Goal: Task Accomplishment & Management: Manage account settings

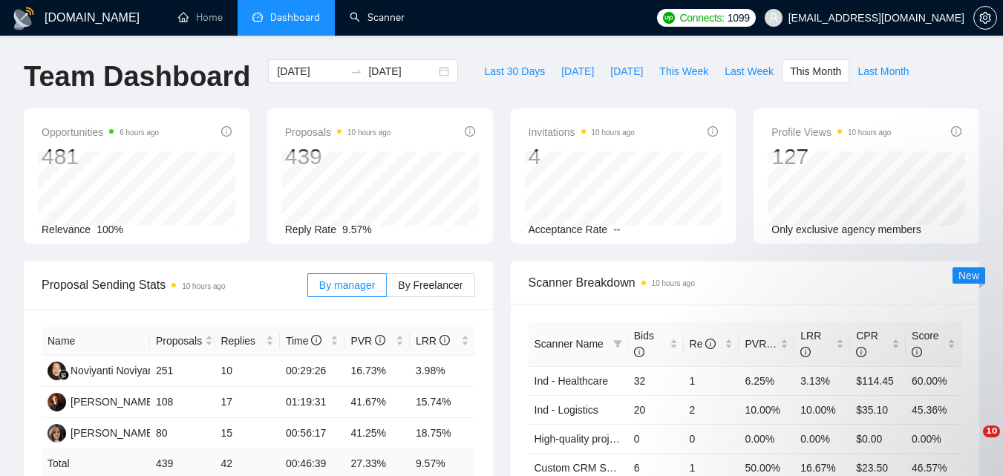
click at [390, 35] on li "Scanner" at bounding box center [377, 18] width 85 height 36
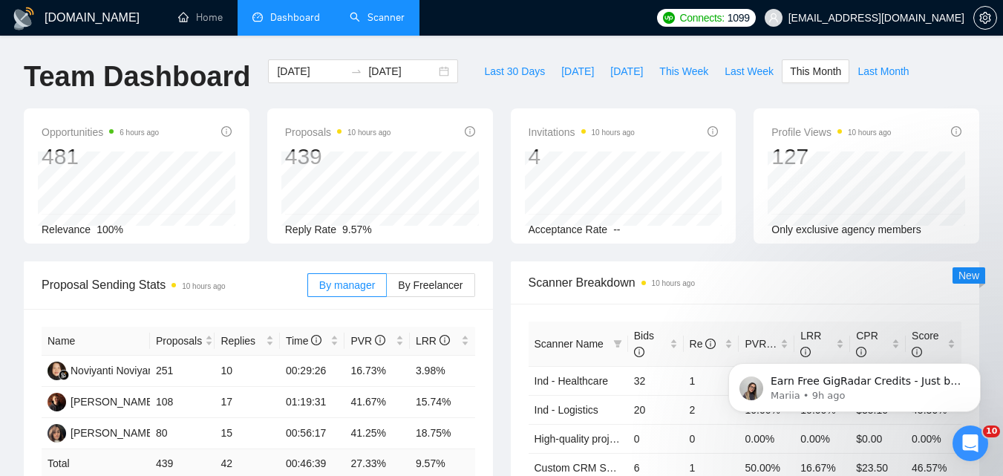
click at [373, 11] on link "Scanner" at bounding box center [377, 17] width 55 height 13
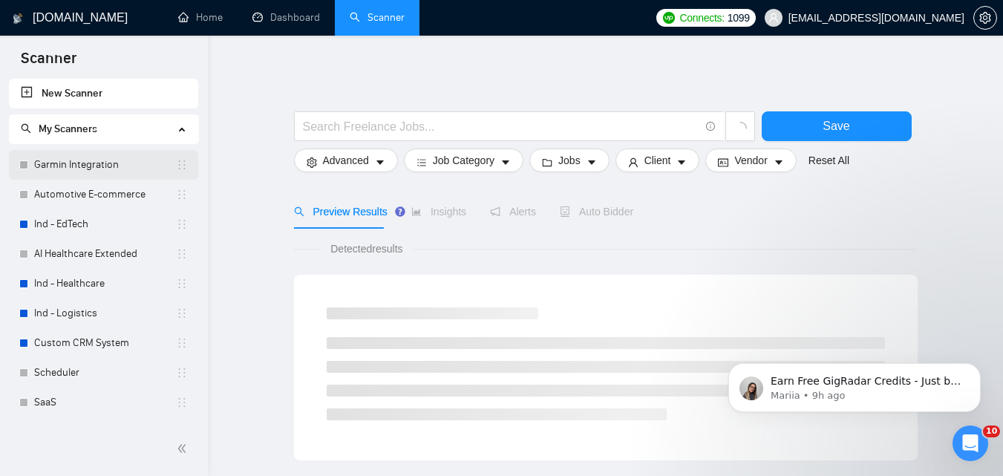
click at [106, 157] on link "Garmin Integration" at bounding box center [105, 165] width 142 height 30
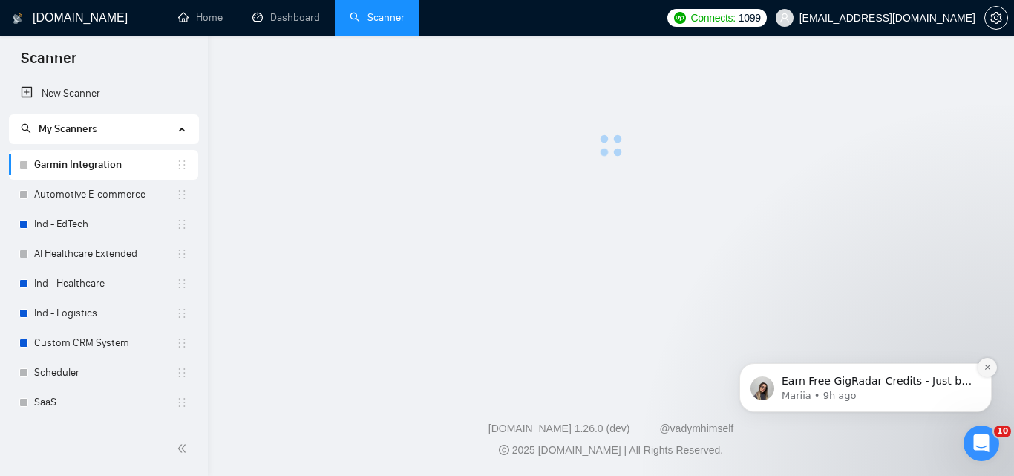
click at [988, 368] on icon "Dismiss notification" at bounding box center [987, 367] width 5 height 5
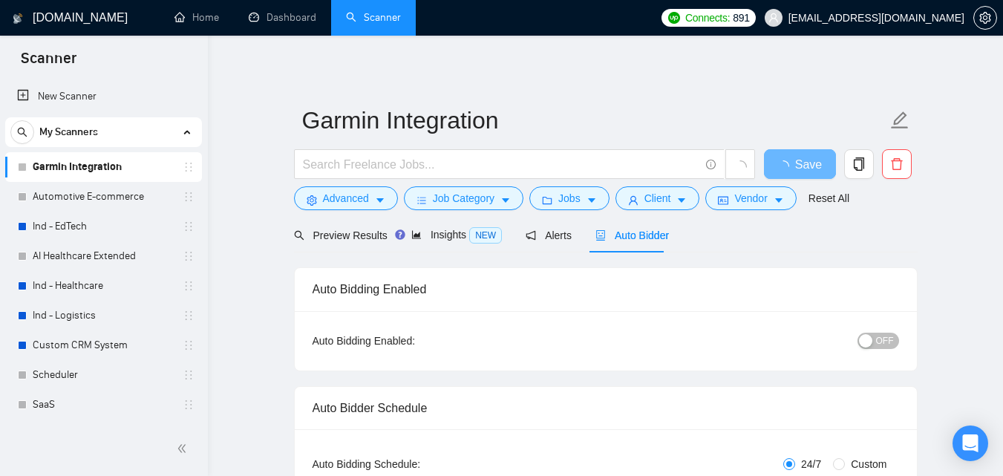
click at [892, 342] on span "OFF" at bounding box center [885, 341] width 18 height 16
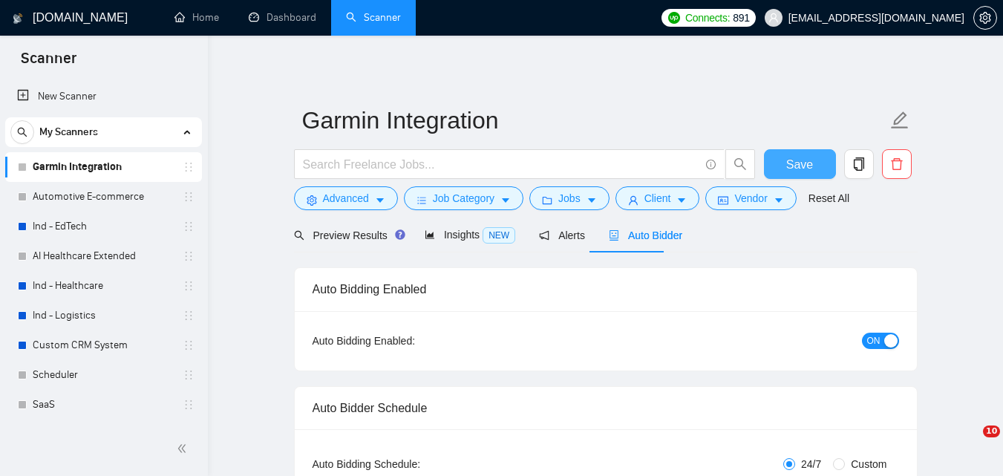
click at [810, 166] on span "Save" at bounding box center [799, 164] width 27 height 19
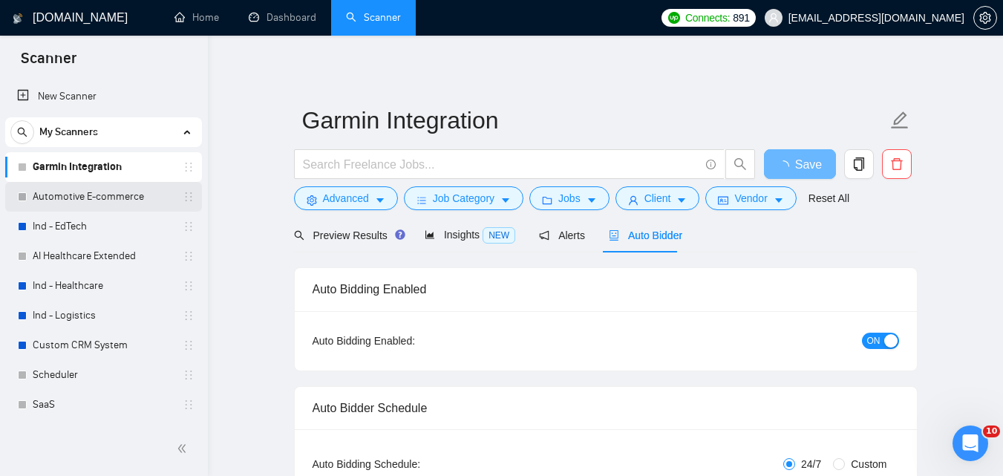
click at [128, 200] on link "Automotive E-commerce" at bounding box center [103, 197] width 141 height 30
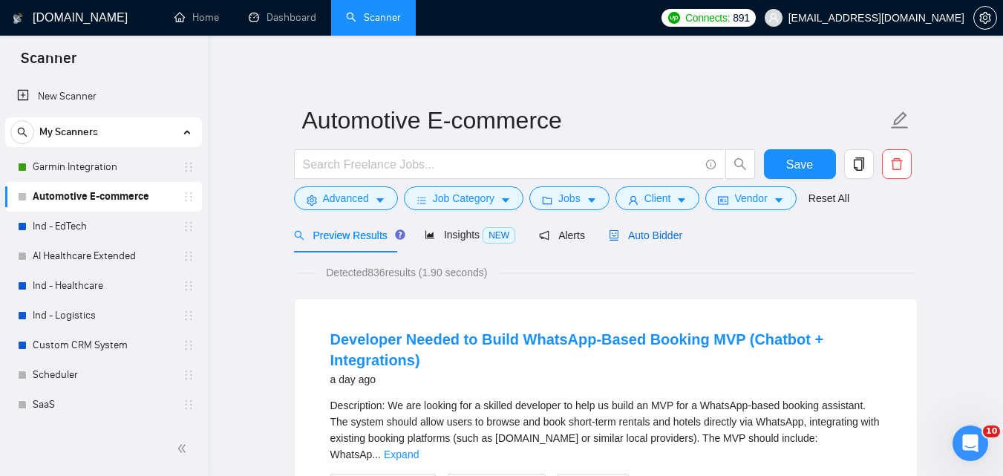
click at [611, 235] on icon "robot" at bounding box center [614, 235] width 10 height 10
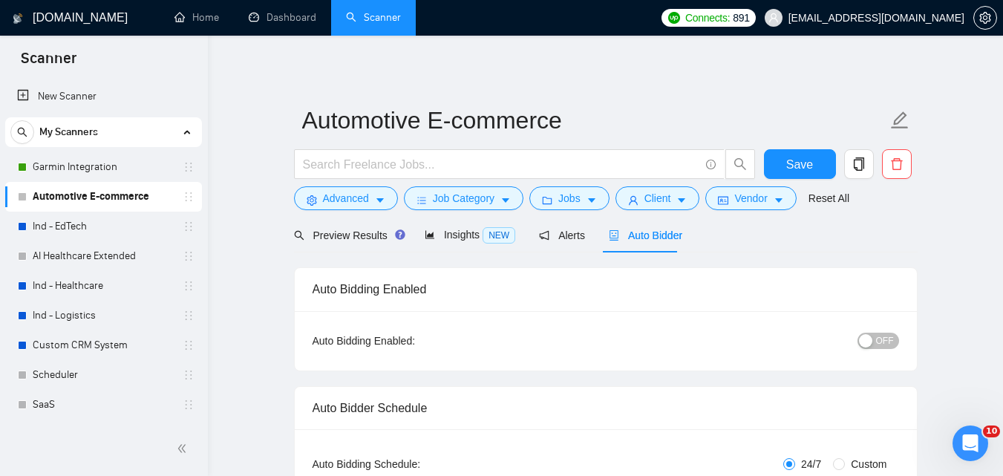
checkbox input "true"
click at [879, 335] on span "OFF" at bounding box center [885, 341] width 18 height 16
click at [804, 166] on span "Save" at bounding box center [799, 164] width 27 height 19
checkbox input "true"
click at [44, 220] on link "Ind - EdTech" at bounding box center [103, 227] width 141 height 30
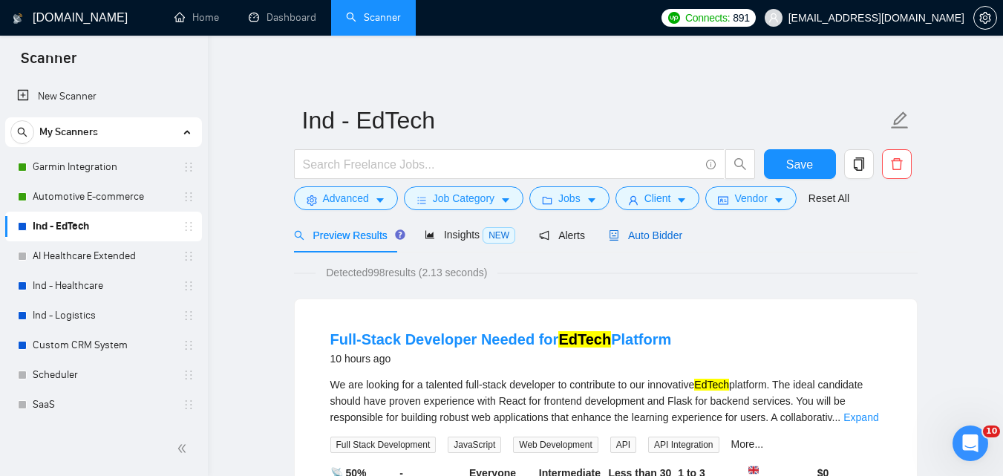
click at [646, 236] on span "Auto Bidder" at bounding box center [646, 235] width 74 height 12
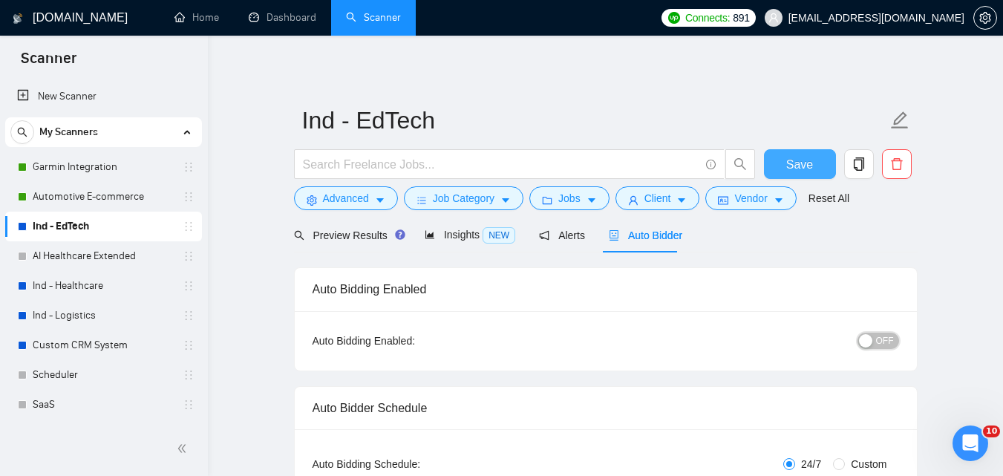
click at [872, 336] on div "button" at bounding box center [865, 340] width 13 height 13
checkbox input "true"
click at [800, 159] on span "Save" at bounding box center [799, 164] width 27 height 19
checkbox input "true"
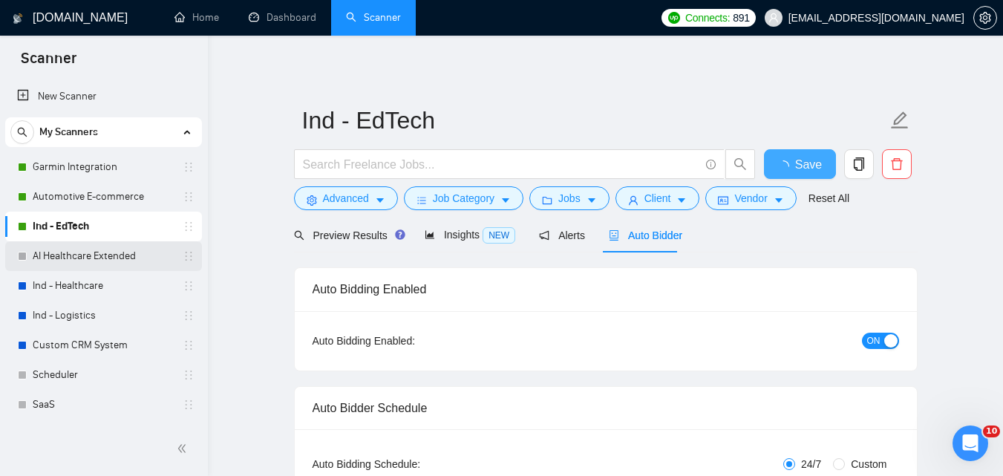
checkbox input "true"
click at [69, 252] on link "AI Healthcare Extended" at bounding box center [103, 256] width 141 height 30
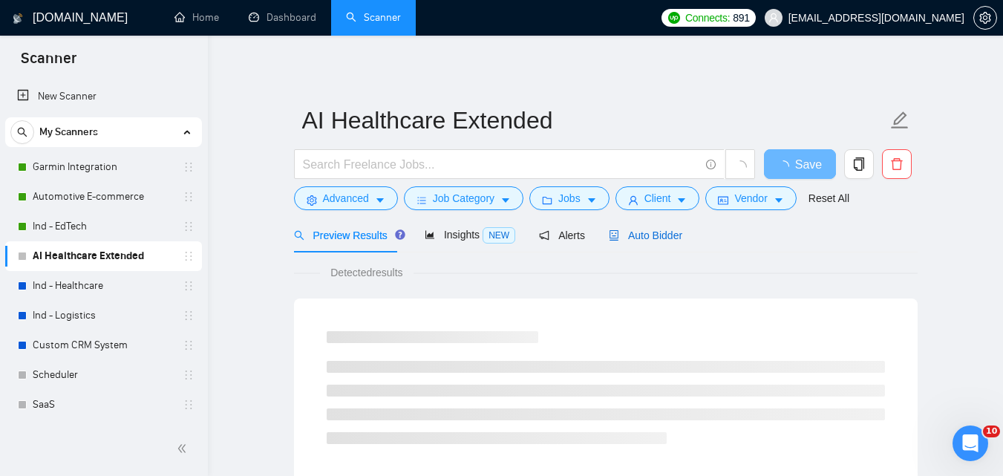
click at [639, 229] on span "Auto Bidder" at bounding box center [646, 235] width 74 height 12
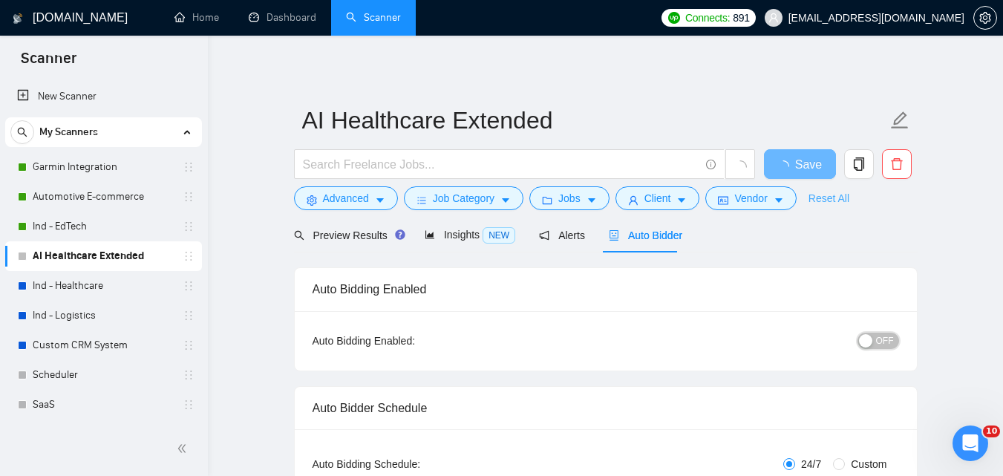
click at [872, 338] on div "button" at bounding box center [865, 340] width 13 height 13
click at [893, 346] on span "OFF" at bounding box center [885, 341] width 18 height 16
click at [797, 166] on span "Save" at bounding box center [799, 164] width 27 height 19
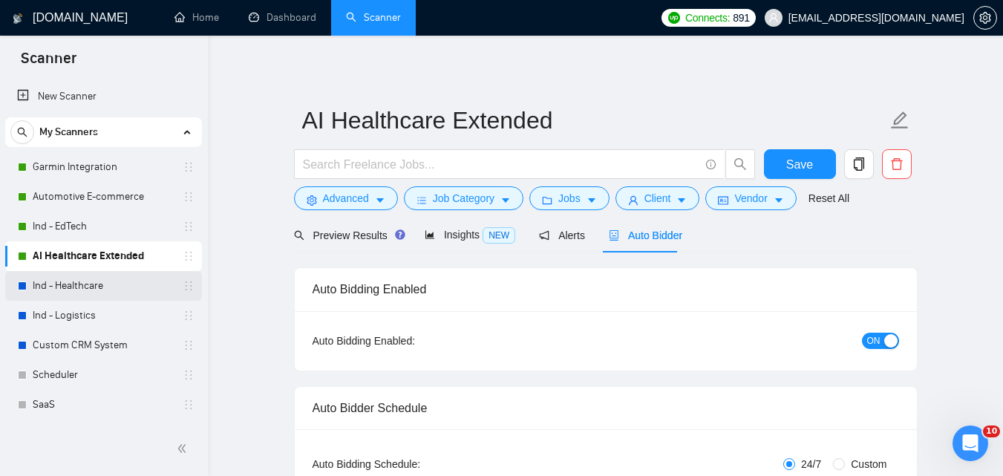
click at [101, 290] on link "Ind - Healthcare" at bounding box center [103, 286] width 141 height 30
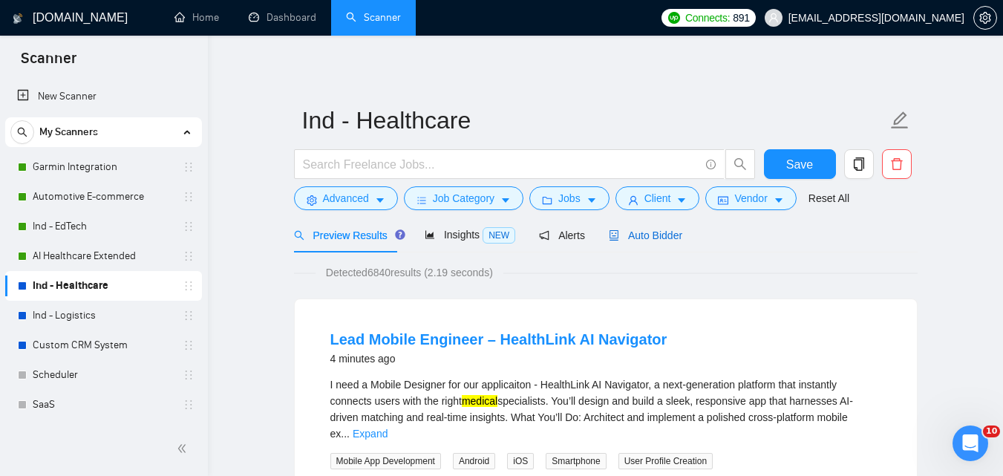
click at [644, 235] on span "Auto Bidder" at bounding box center [646, 235] width 74 height 12
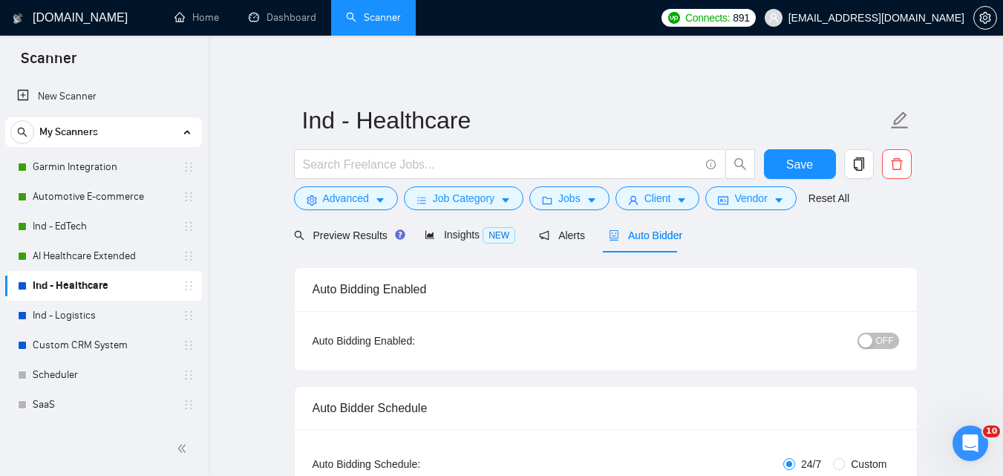
checkbox input "true"
click at [872, 334] on div "button" at bounding box center [865, 340] width 13 height 13
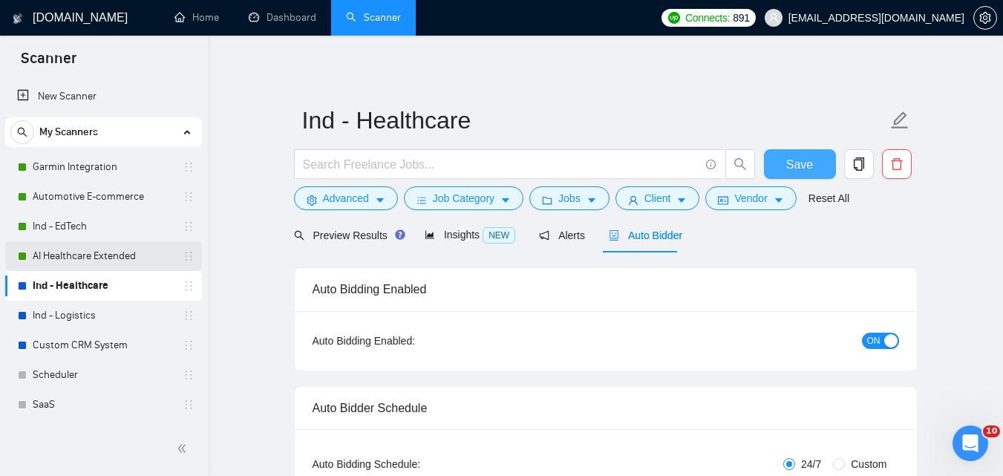
click at [808, 156] on span "Save" at bounding box center [799, 164] width 27 height 19
checkbox input "true"
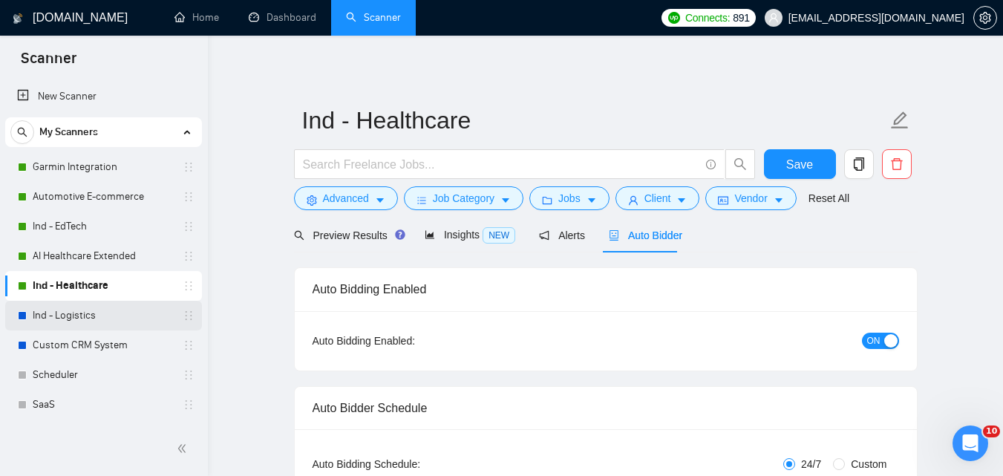
click at [100, 325] on link "Ind - Logistics" at bounding box center [103, 316] width 141 height 30
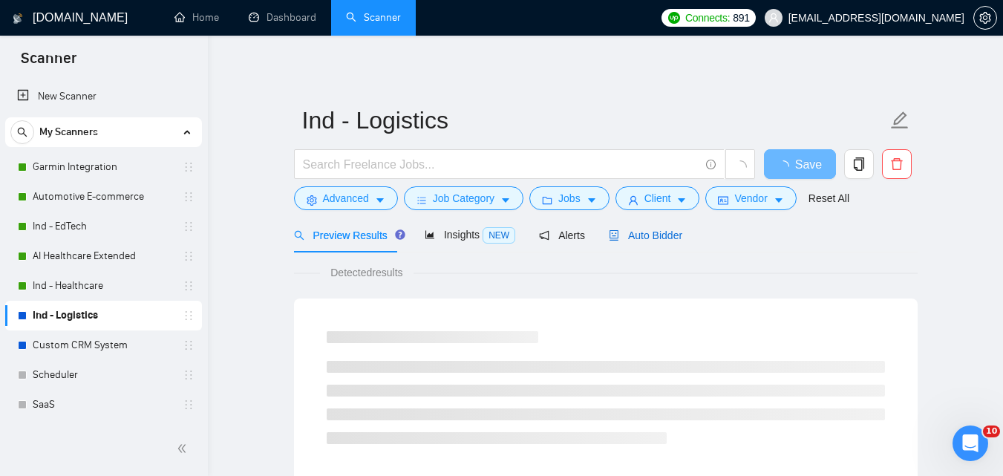
click at [648, 227] on div "Auto Bidder" at bounding box center [646, 235] width 74 height 16
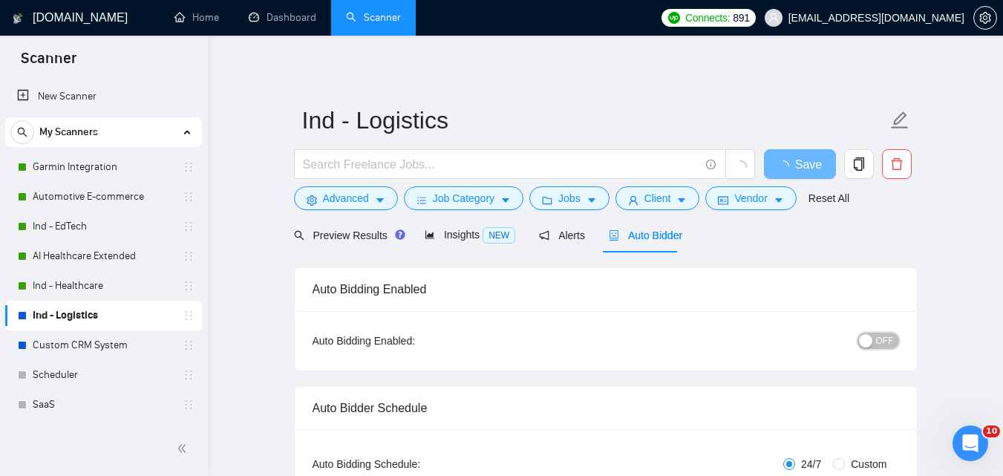
click at [881, 340] on span "OFF" at bounding box center [885, 341] width 18 height 16
checkbox input "true"
click at [812, 166] on span "Save" at bounding box center [799, 164] width 27 height 19
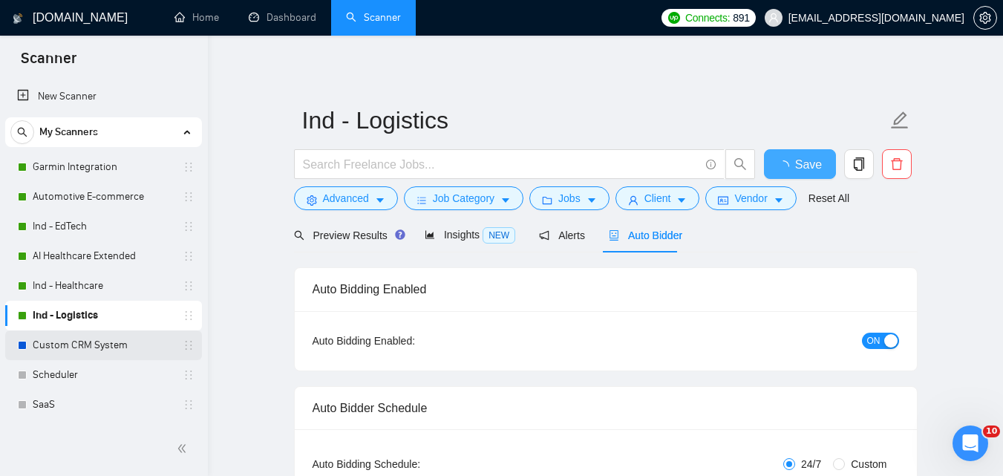
checkbox input "true"
click at [102, 340] on link "Custom CRM System" at bounding box center [103, 345] width 141 height 30
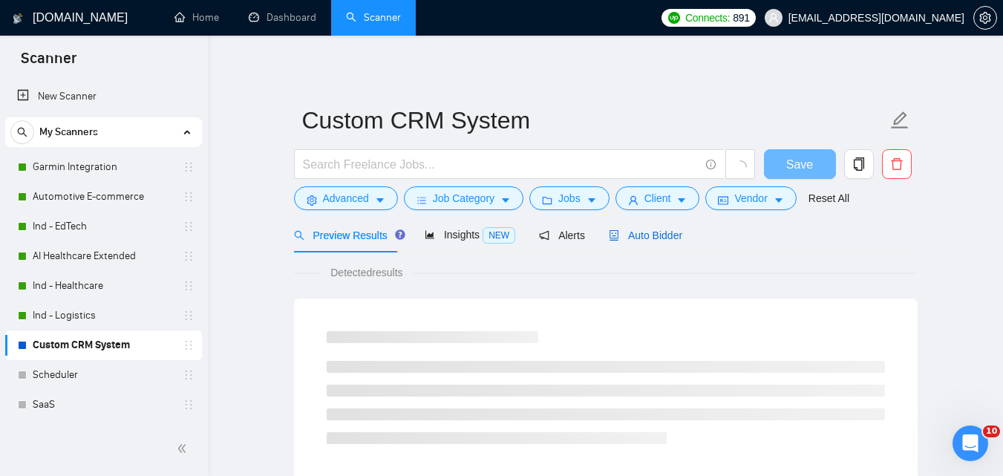
click at [633, 237] on span "Auto Bidder" at bounding box center [646, 235] width 74 height 12
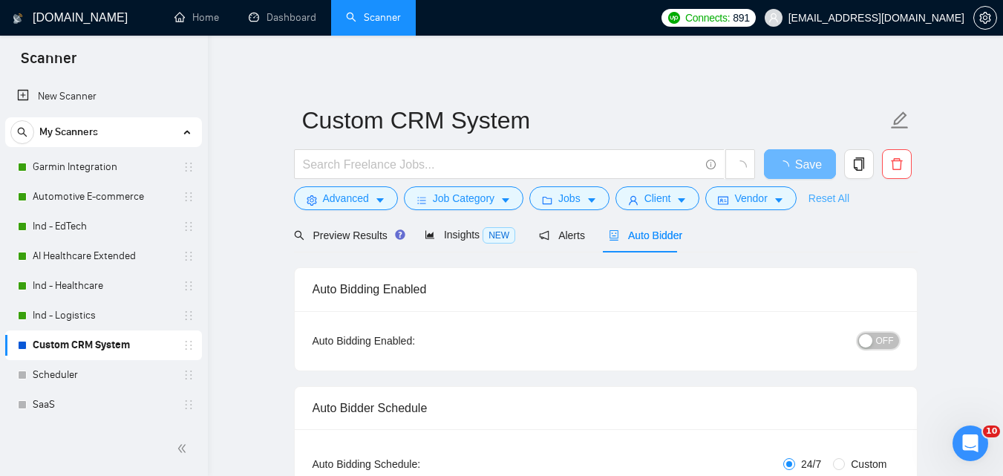
click at [881, 339] on span "OFF" at bounding box center [885, 341] width 18 height 16
checkbox input "true"
click at [814, 167] on button "Save" at bounding box center [800, 164] width 72 height 30
click at [128, 372] on link "Scheduler" at bounding box center [103, 375] width 141 height 30
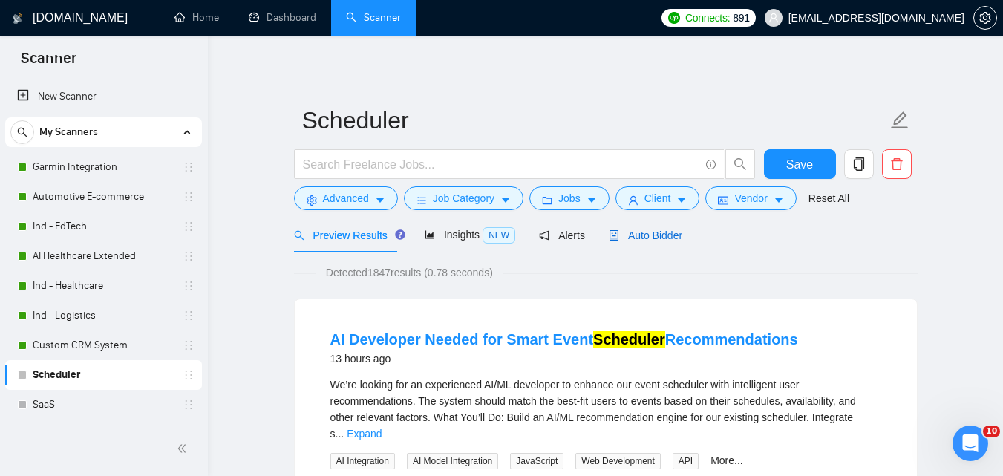
click at [660, 234] on span "Auto Bidder" at bounding box center [646, 235] width 74 height 12
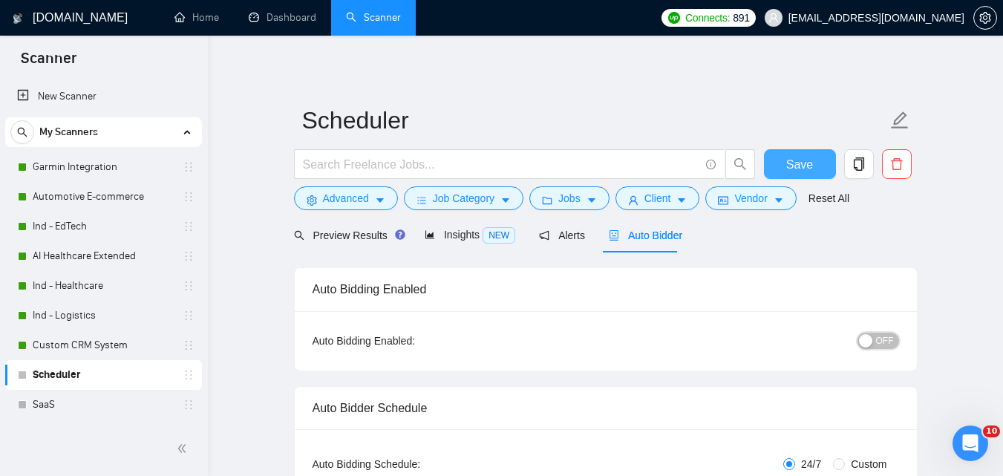
click at [884, 333] on span "OFF" at bounding box center [885, 341] width 18 height 16
click at [820, 154] on button "Save" at bounding box center [800, 164] width 72 height 30
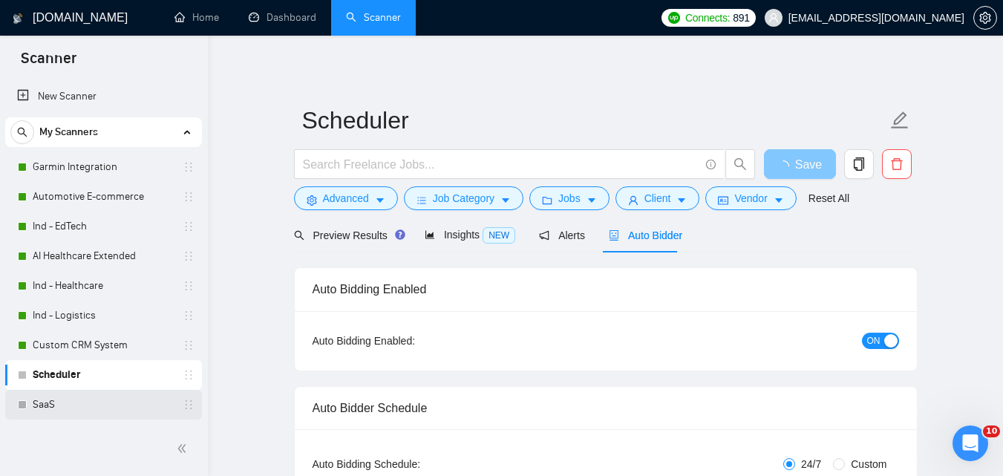
scroll to position [74, 0]
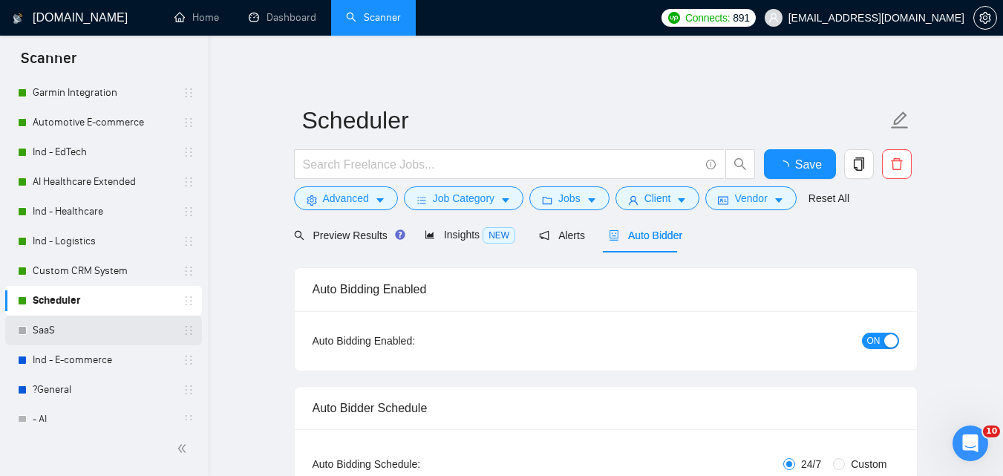
click at [89, 325] on link "SaaS" at bounding box center [103, 331] width 141 height 30
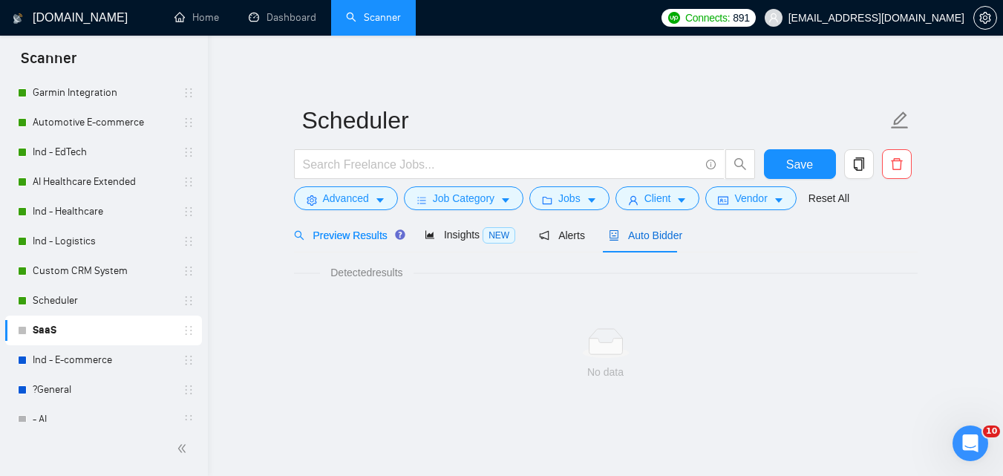
click at [668, 239] on span "Auto Bidder" at bounding box center [646, 235] width 74 height 12
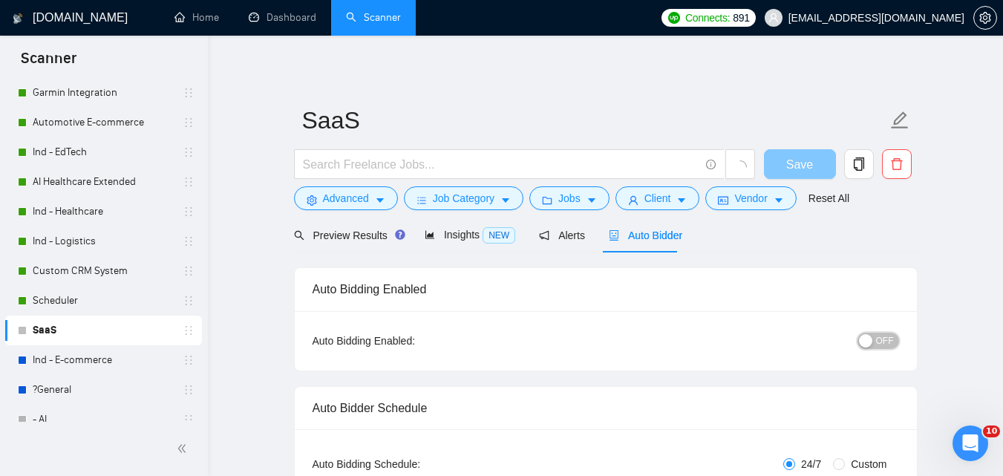
click at [884, 340] on span "OFF" at bounding box center [885, 341] width 18 height 16
click at [812, 165] on span "Save" at bounding box center [799, 164] width 27 height 19
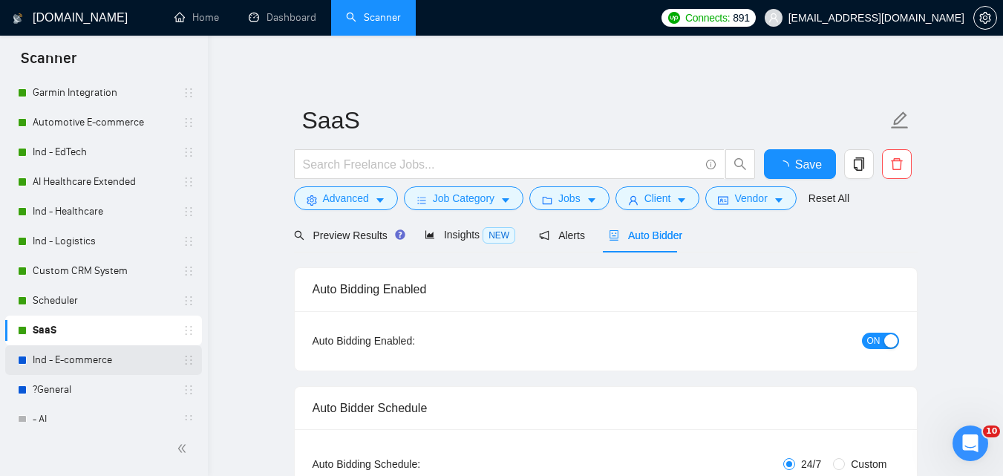
click at [55, 361] on link "Ind - E-commerce" at bounding box center [103, 360] width 141 height 30
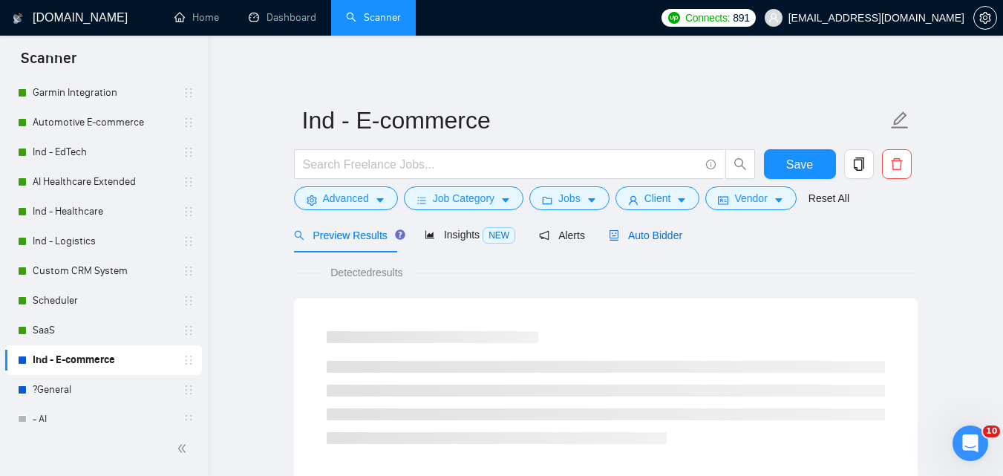
click at [648, 235] on span "Auto Bidder" at bounding box center [646, 235] width 74 height 12
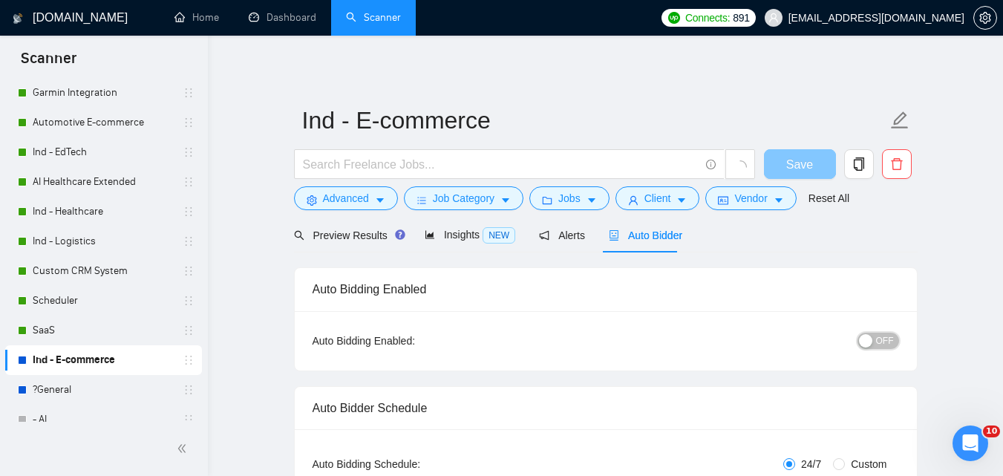
click at [878, 345] on span "OFF" at bounding box center [885, 341] width 18 height 16
checkbox input "true"
click at [797, 164] on span "Save" at bounding box center [799, 164] width 27 height 19
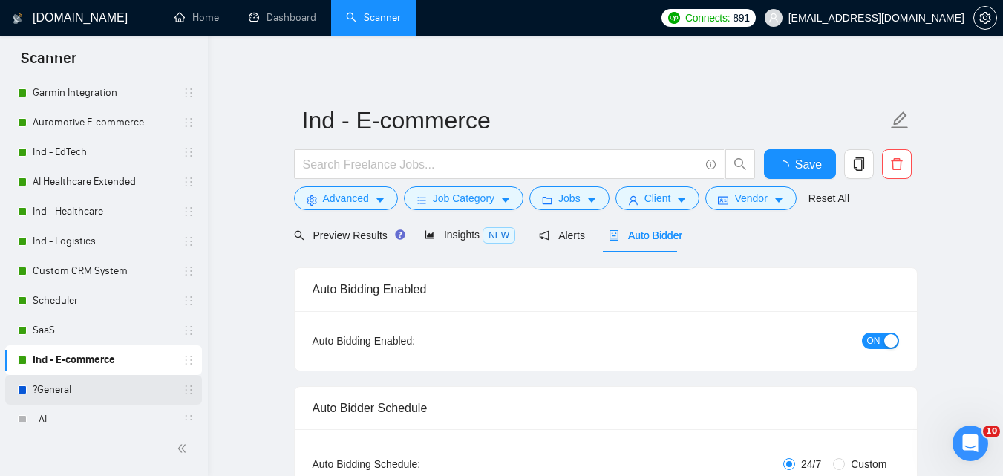
click at [68, 390] on link "?General" at bounding box center [103, 390] width 141 height 30
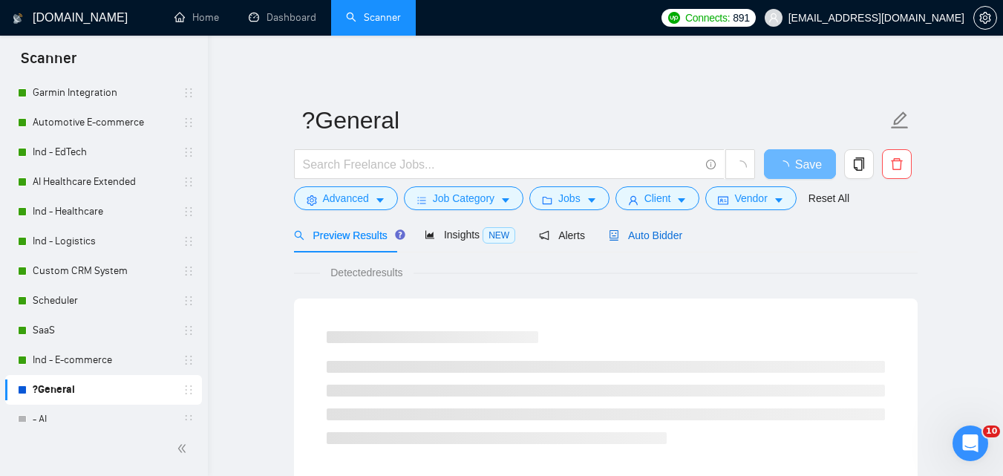
click at [651, 236] on span "Auto Bidder" at bounding box center [646, 235] width 74 height 12
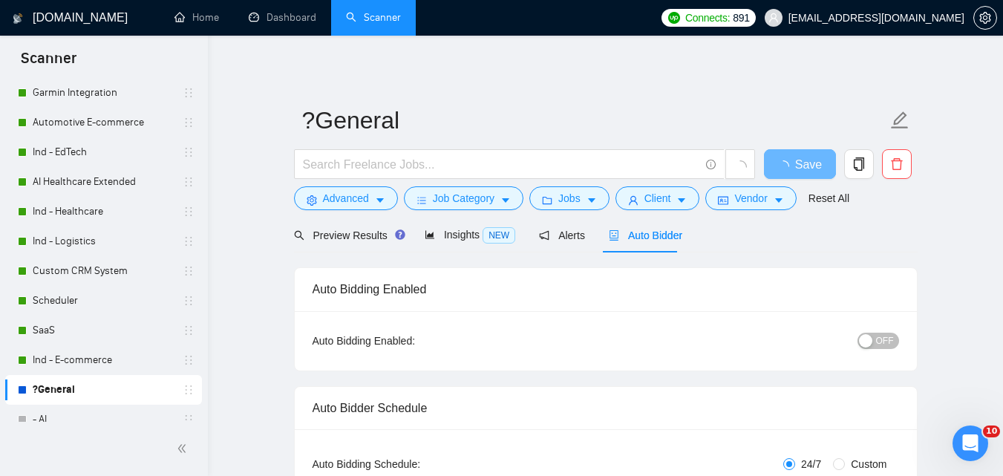
click at [887, 339] on span "OFF" at bounding box center [885, 341] width 18 height 16
checkbox input "true"
click at [823, 165] on button "Save" at bounding box center [800, 164] width 72 height 30
checkbox input "true"
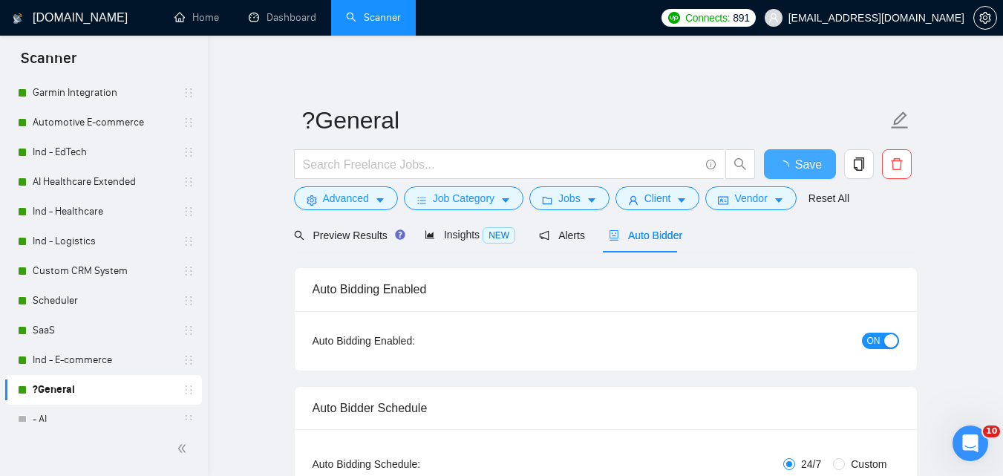
checkbox input "true"
click at [823, 165] on button "Save" at bounding box center [800, 164] width 72 height 30
checkbox input "true"
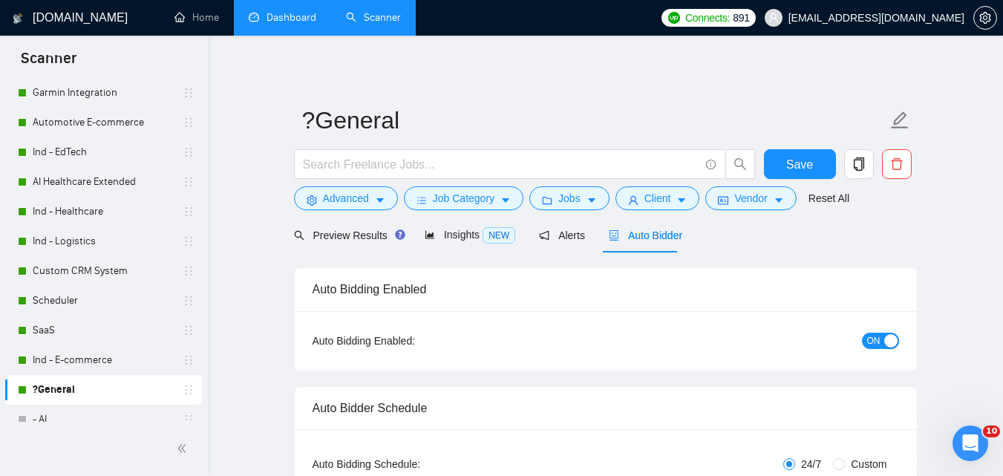
click at [299, 13] on link "Dashboard" at bounding box center [283, 17] width 68 height 13
